Goal: Transaction & Acquisition: Purchase product/service

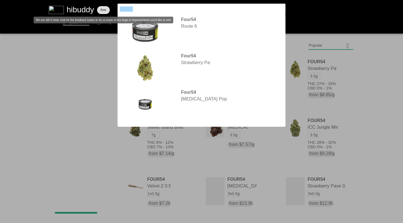
click at [99, 4] on flt-glass-pane at bounding box center [201, 111] width 403 height 223
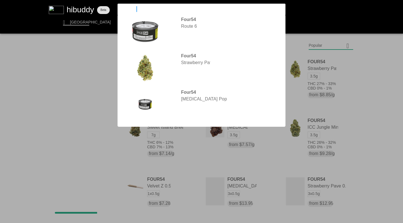
type input "tuck shop"
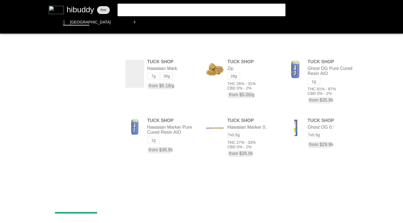
click at [138, 75] on flt-glass-pane at bounding box center [201, 111] width 403 height 223
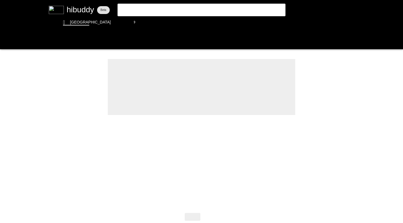
click at [212, 216] on flt-glass-pane at bounding box center [201, 111] width 403 height 223
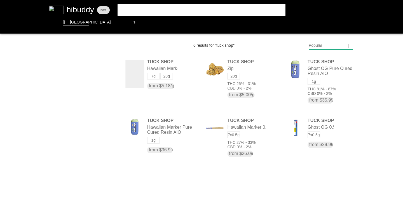
click at [253, 141] on flt-glass-pane at bounding box center [201, 111] width 403 height 223
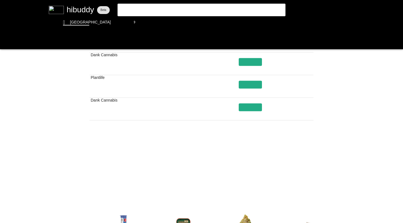
click at [232, 184] on flt-glass-pane at bounding box center [201, 111] width 403 height 223
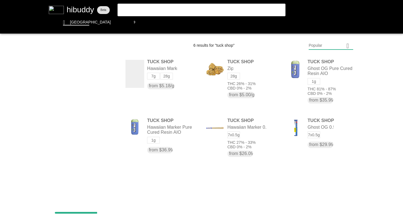
click at [282, 22] on flt-glass-pane at bounding box center [201, 111] width 403 height 223
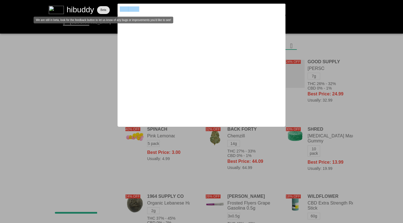
drag, startPoint x: 99, startPoint y: 4, endPoint x: 88, endPoint y: 4, distance: 10.1
click at [88, 4] on flt-glass-pane at bounding box center [201, 111] width 403 height 223
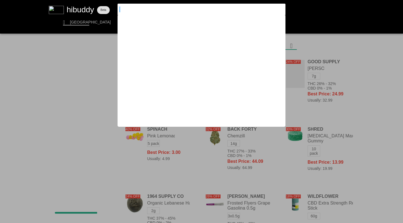
click at [395, 48] on flt-glass-pane at bounding box center [201, 111] width 403 height 223
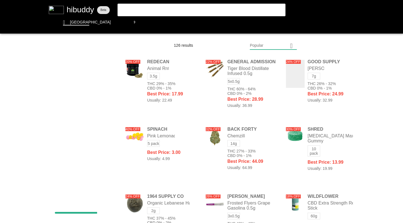
click at [279, 23] on flt-glass-pane at bounding box center [201, 111] width 403 height 223
click at [256, 45] on flt-glass-pane at bounding box center [201, 111] width 403 height 223
click at [259, 127] on flt-glass-pane at bounding box center [201, 111] width 403 height 223
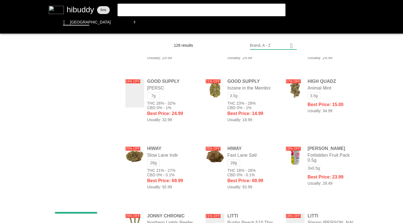
click at [329, 92] on flt-glass-pane at bounding box center [201, 111] width 403 height 223
